Goal: Transaction & Acquisition: Purchase product/service

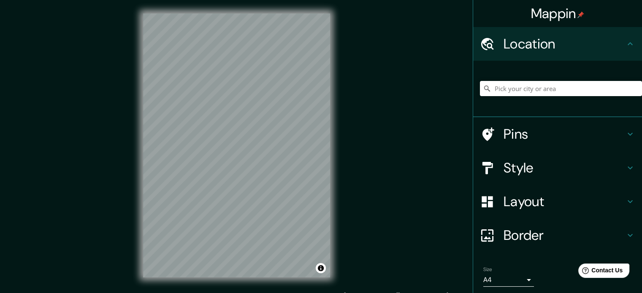
click at [397, 135] on div "Mappin Location Pins Style Layout Border Choose a border. Hint : you can make l…" at bounding box center [321, 152] width 642 height 305
click at [529, 90] on input "Pick your city or area" at bounding box center [561, 88] width 162 height 15
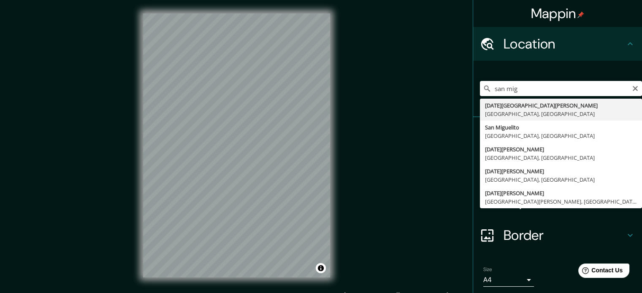
type input "[DATE][GEOGRAPHIC_DATA][PERSON_NAME], [GEOGRAPHIC_DATA], [GEOGRAPHIC_DATA]"
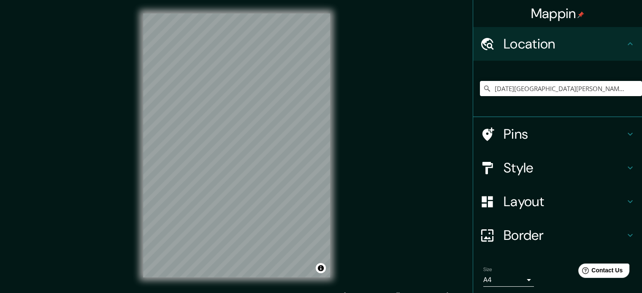
click at [510, 280] on body "Mappin Location San Miguel de Tucumán, Provincia de Tucumán, Argentina Pins Sty…" at bounding box center [321, 146] width 642 height 293
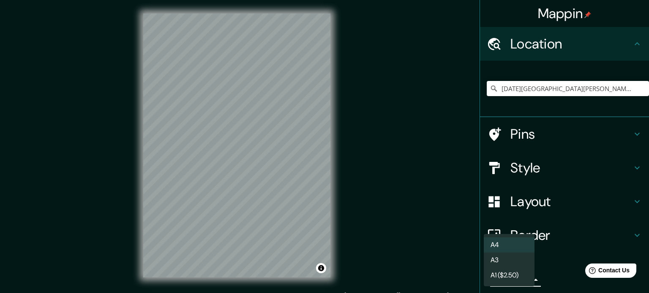
click at [511, 260] on li "A3" at bounding box center [509, 260] width 51 height 15
type input "a4"
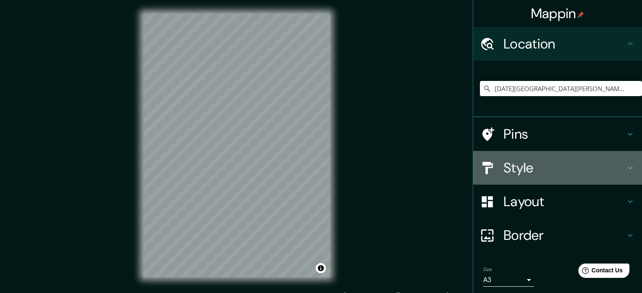
click at [551, 182] on div "Style" at bounding box center [557, 168] width 169 height 34
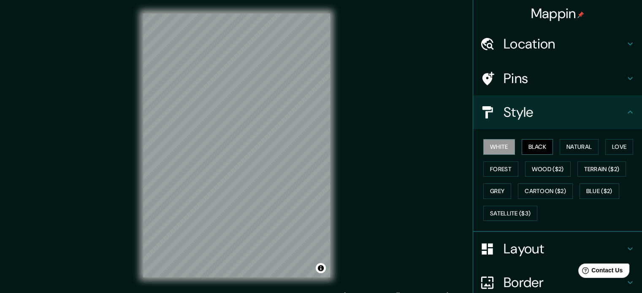
click at [531, 145] on button "Black" at bounding box center [538, 147] width 32 height 16
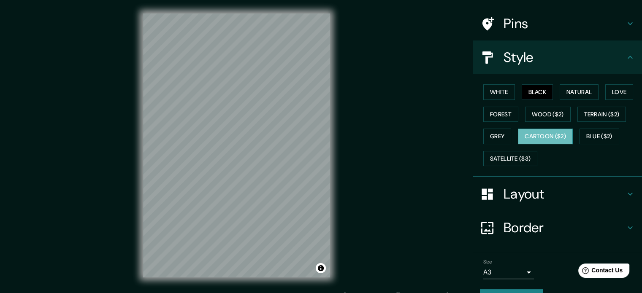
scroll to position [75, 0]
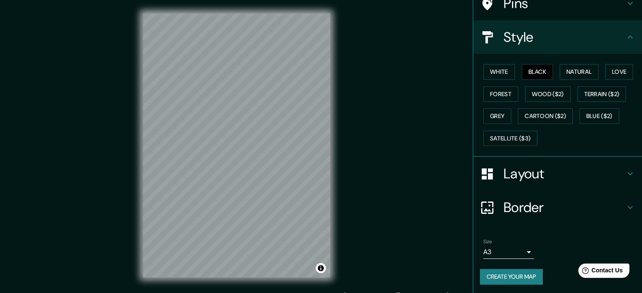
click at [509, 274] on button "Create your map" at bounding box center [511, 277] width 63 height 16
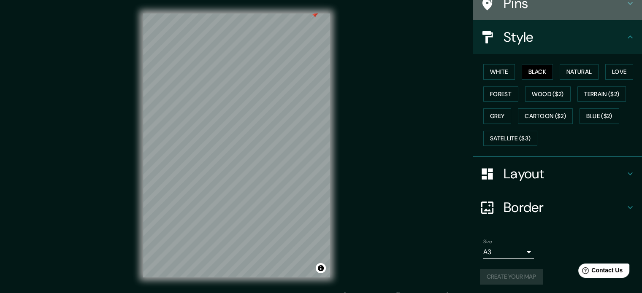
click at [532, 11] on h4 "Pins" at bounding box center [565, 3] width 122 height 17
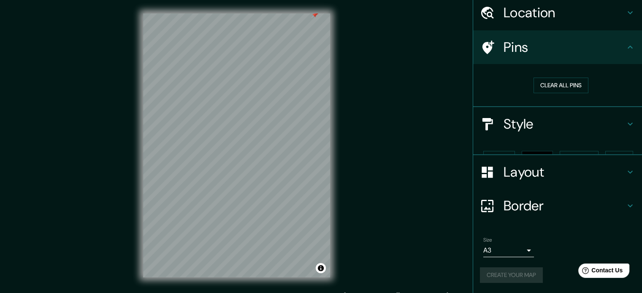
scroll to position [16, 0]
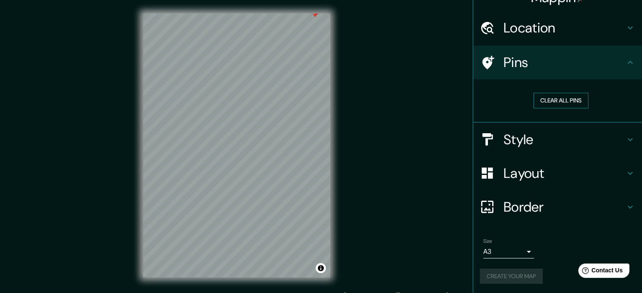
click at [554, 96] on button "Clear all pins" at bounding box center [561, 101] width 55 height 16
click at [625, 62] on icon at bounding box center [630, 62] width 10 height 10
click at [573, 68] on h4 "Pins" at bounding box center [565, 62] width 122 height 17
click at [524, 277] on button "Create your map" at bounding box center [511, 277] width 63 height 16
